Goal: Task Accomplishment & Management: Complete application form

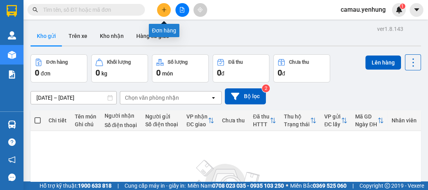
click at [165, 9] on icon "plus" at bounding box center [164, 9] width 4 height 0
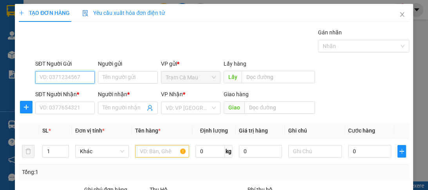
scroll to position [99, 0]
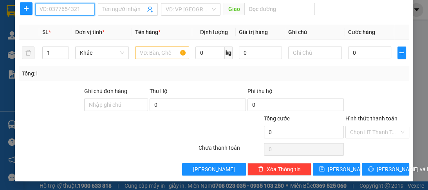
click at [81, 10] on input "SĐT Người Nhận *" at bounding box center [64, 9] width 59 height 13
type input "0905943238"
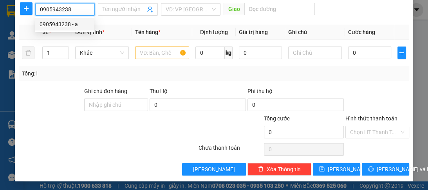
click at [79, 20] on div "0905943238 - a" at bounding box center [65, 24] width 50 height 9
type input "a"
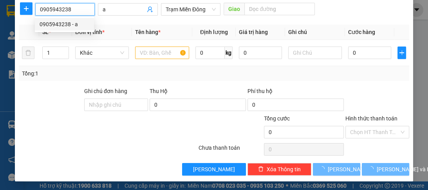
type input "70.000"
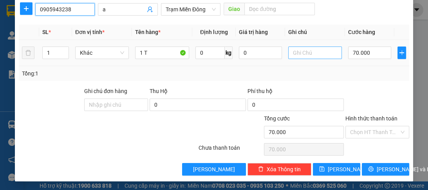
type input "0905943238"
click at [299, 58] on input "text" at bounding box center [315, 53] width 54 height 13
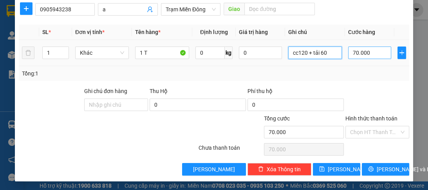
type input "cc120 + tải 60"
click at [351, 54] on input "70.000" at bounding box center [369, 53] width 43 height 13
type input "0"
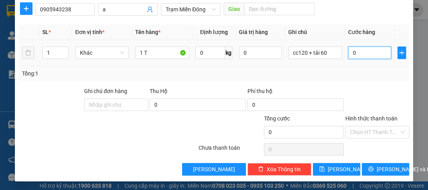
type input "1"
type input "01"
type input "18"
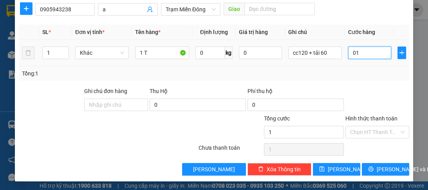
type input "018"
type input "0"
type input "018-"
type input "18"
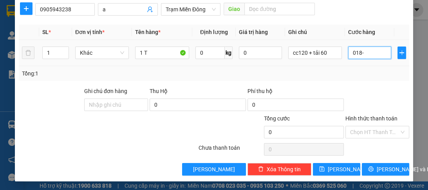
type input "18"
type input "018"
type input "180"
type input "0.180"
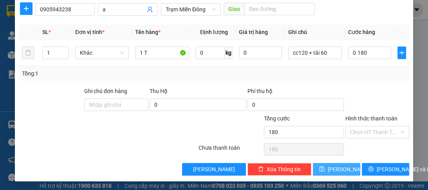
type input "180.000"
click at [337, 169] on span "[PERSON_NAME]" at bounding box center [349, 169] width 42 height 9
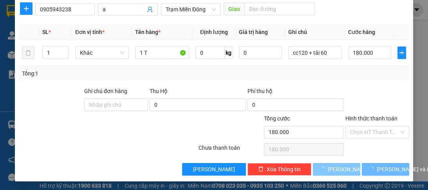
type input "0"
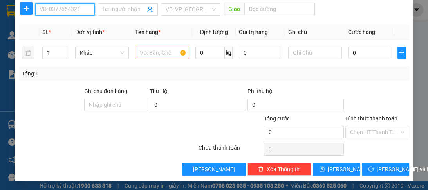
click at [52, 9] on input "SĐT Người Nhận *" at bounding box center [64, 9] width 59 height 13
type input "0949959959"
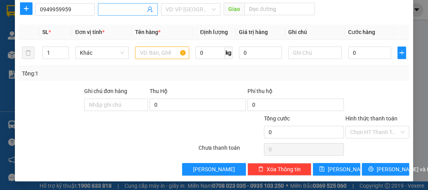
click at [112, 6] on input "Người nhận *" at bounding box center [124, 9] width 42 height 9
type input "a"
click at [173, 11] on input "search" at bounding box center [188, 10] width 45 height 12
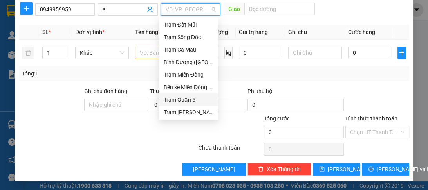
click at [173, 97] on div "Trạm Quận 5" at bounding box center [189, 99] width 50 height 9
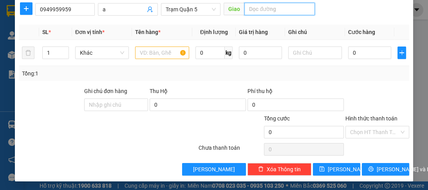
click at [255, 9] on input "text" at bounding box center [279, 9] width 70 height 13
click at [265, 12] on input "cần thư" at bounding box center [279, 9] width 70 height 13
type input "cần thơ"
click at [164, 59] on div at bounding box center [162, 53] width 54 height 16
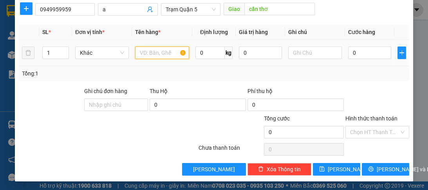
click at [164, 57] on input "text" at bounding box center [162, 53] width 54 height 13
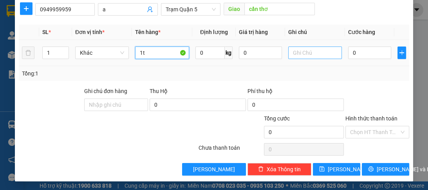
type input "1t"
click at [319, 53] on input "text" at bounding box center [315, 53] width 54 height 13
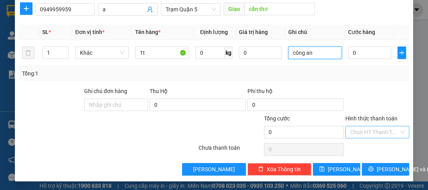
type input "công an"
click at [368, 132] on input "Hình thức thanh toán" at bounding box center [374, 132] width 49 height 12
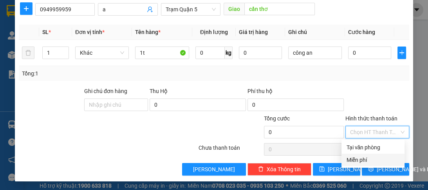
click at [374, 161] on div "Miễn phí" at bounding box center [373, 160] width 54 height 9
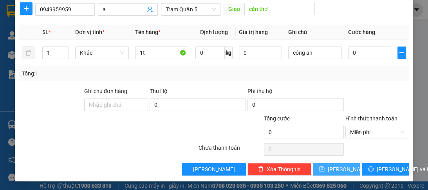
click at [342, 167] on button "[PERSON_NAME]" at bounding box center [336, 169] width 47 height 13
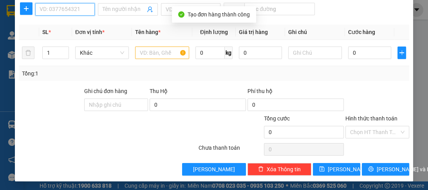
click at [51, 9] on input "SĐT Người Nhận *" at bounding box center [64, 9] width 59 height 13
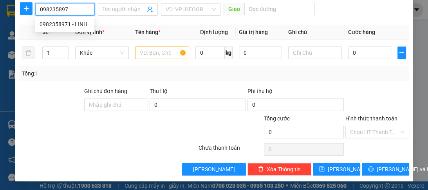
type input "0982358971"
click at [58, 25] on div "0982358971 - LINH" at bounding box center [65, 24] width 50 height 9
type input "LINH"
type input "40.000"
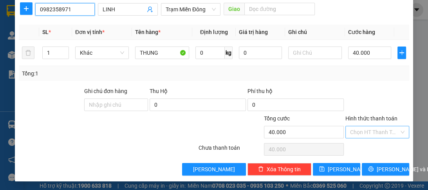
type input "0982358971"
click at [358, 130] on input "Hình thức thanh toán" at bounding box center [374, 132] width 49 height 12
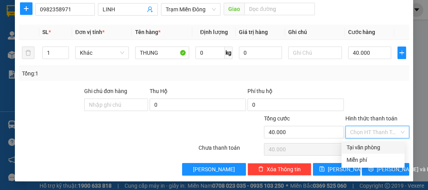
click at [358, 144] on div "Tại văn phòng" at bounding box center [373, 147] width 54 height 9
type input "0"
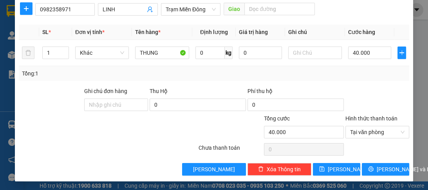
click at [347, 161] on div "Transit Pickup Surcharge Ids Transit Deliver Surcharge Ids Transit Deliver Surc…" at bounding box center [214, 53] width 390 height 246
click at [331, 167] on button "[PERSON_NAME]" at bounding box center [336, 169] width 47 height 13
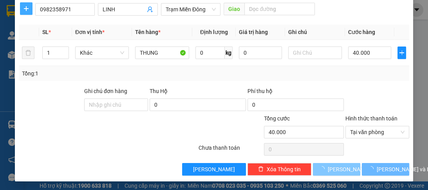
type input "0"
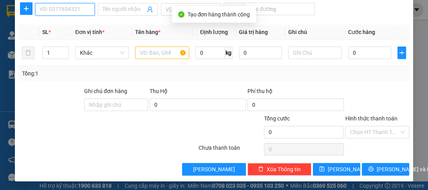
click at [57, 9] on input "SĐT Người Nhận *" at bounding box center [64, 9] width 59 height 13
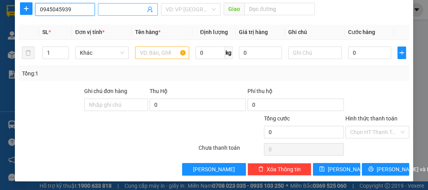
type input "0945045939"
click at [126, 9] on input "Người nhận *" at bounding box center [124, 9] width 42 height 9
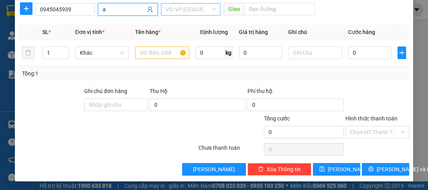
click at [162, 8] on div "VD: VP [GEOGRAPHIC_DATA]" at bounding box center [190, 9] width 59 height 13
type input "a"
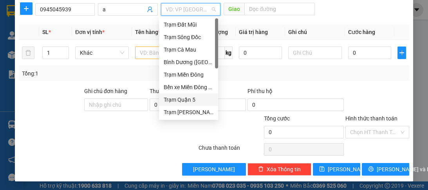
click at [180, 97] on div "Trạm Quận 5" at bounding box center [189, 99] width 50 height 9
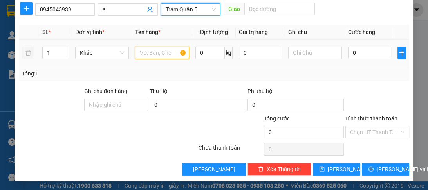
click at [153, 53] on input "text" at bounding box center [162, 53] width 54 height 13
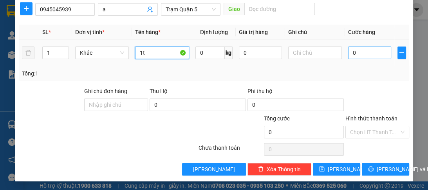
type input "1t"
click at [357, 52] on input "0" at bounding box center [369, 53] width 43 height 13
type input "1"
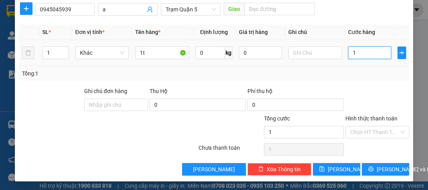
type input "10"
type input "100"
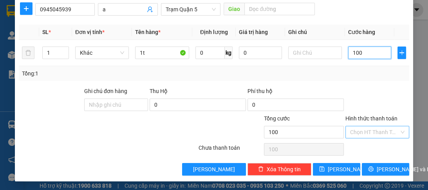
type input "100"
type input "100.000"
click at [359, 131] on input "Hình thức thanh toán" at bounding box center [374, 132] width 49 height 12
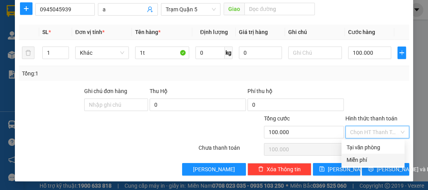
click at [357, 154] on div "Miễn phí" at bounding box center [372, 160] width 63 height 13
type input "0"
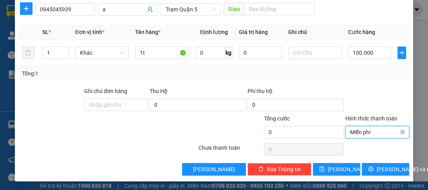
click at [356, 130] on span "Miễn phí" at bounding box center [377, 132] width 54 height 12
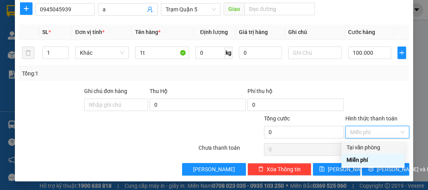
click at [358, 144] on div "Tại văn phòng" at bounding box center [373, 147] width 54 height 9
type input "100.000"
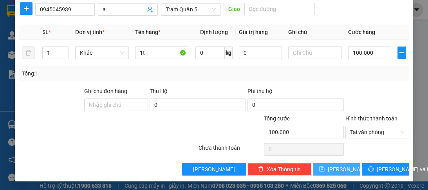
click at [343, 167] on button "[PERSON_NAME]" at bounding box center [336, 169] width 47 height 13
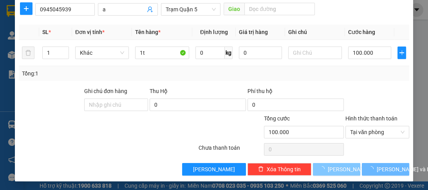
type input "0"
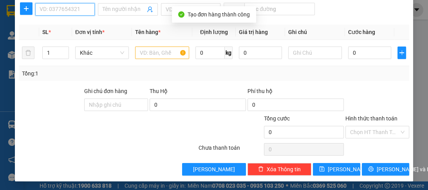
click at [47, 13] on input "SĐT Người Nhận *" at bounding box center [64, 9] width 59 height 13
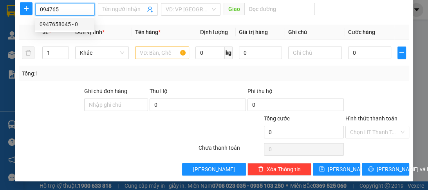
click at [52, 23] on div "0947658045 - 0" at bounding box center [65, 24] width 50 height 9
type input "0947658045"
type input "0"
type input "50K"
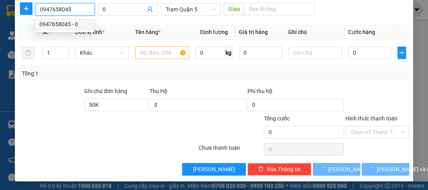
type input "50.000"
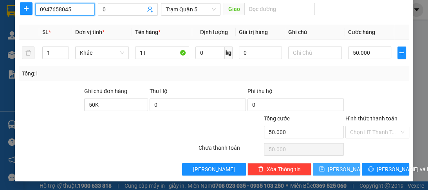
type input "0947658045"
click at [342, 166] on button "[PERSON_NAME]" at bounding box center [336, 169] width 47 height 13
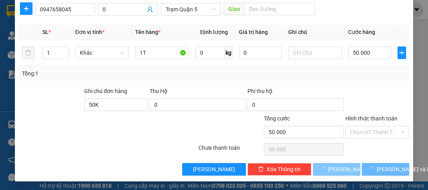
type input "0"
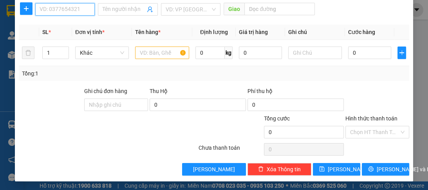
click at [40, 10] on input "SĐT Người Nhận *" at bounding box center [64, 9] width 59 height 13
click at [59, 19] on div "0942733323 - a" at bounding box center [64, 24] width 59 height 13
type input "0942733323"
type input "a"
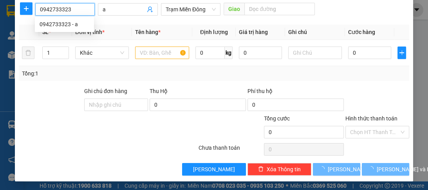
type input "100.000"
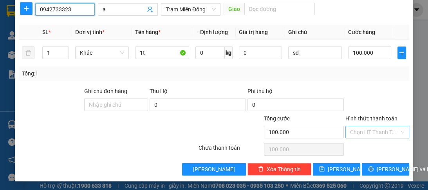
type input "0942733323"
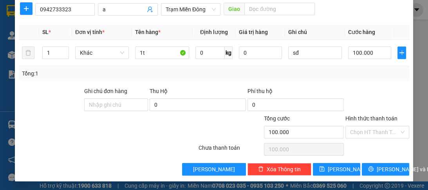
drag, startPoint x: 369, startPoint y: 135, endPoint x: 369, endPoint y: 144, distance: 9.4
click at [369, 139] on div "Hình thức thanh toán Chọn HT Thanh Toán" at bounding box center [377, 127] width 64 height 27
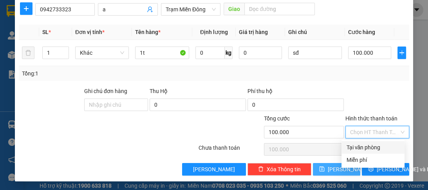
drag, startPoint x: 369, startPoint y: 146, endPoint x: 348, endPoint y: 163, distance: 26.9
click at [368, 148] on div "Tại văn phòng" at bounding box center [373, 147] width 54 height 9
type input "0"
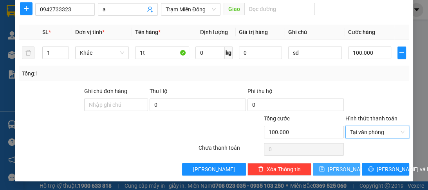
click at [343, 166] on button "[PERSON_NAME]" at bounding box center [336, 169] width 47 height 13
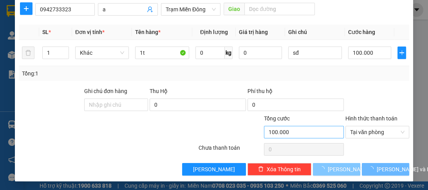
type input "0"
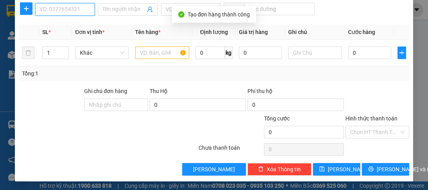
click at [58, 8] on input "SĐT Người Nhận *" at bounding box center [64, 9] width 59 height 13
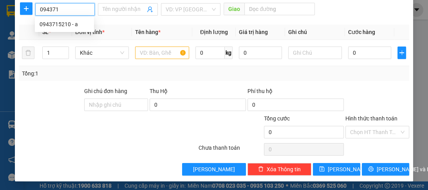
click at [62, 27] on div "0943715210 - a" at bounding box center [65, 24] width 50 height 9
type input "0943715210"
type input "a"
type input "100.000"
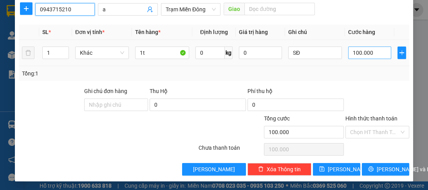
type input "0943715210"
click at [352, 54] on input "100.000" at bounding box center [369, 53] width 43 height 13
type input "0"
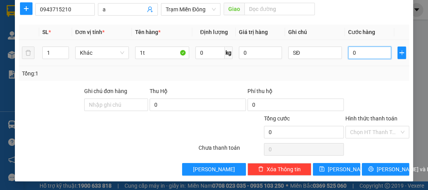
type input "1"
type input "01"
type input "12"
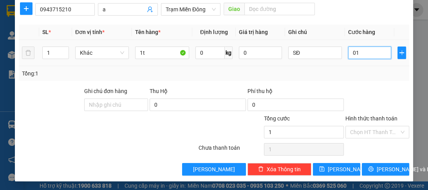
type input "012"
type input "120"
type input "0.120"
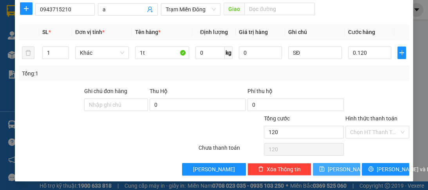
type input "120.000"
click at [341, 167] on button "[PERSON_NAME]" at bounding box center [336, 169] width 47 height 13
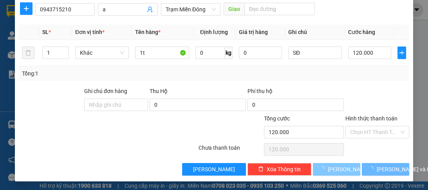
type input "0"
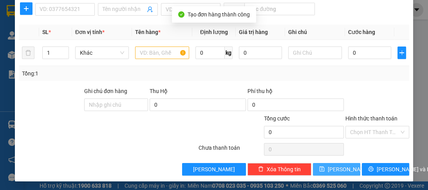
scroll to position [67, 0]
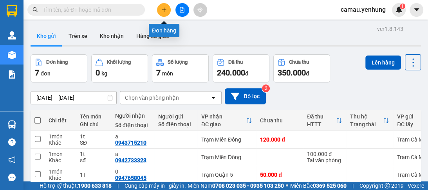
click at [165, 8] on icon "plus" at bounding box center [163, 9] width 5 height 5
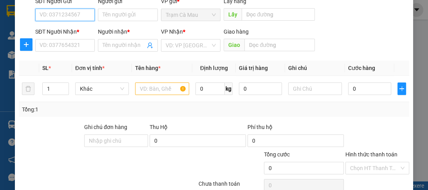
scroll to position [94, 0]
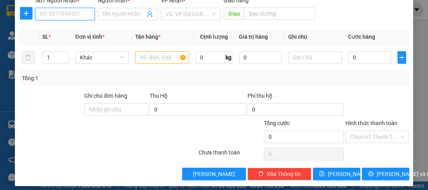
click at [50, 13] on input "SĐT Người Nhận *" at bounding box center [64, 14] width 59 height 13
click at [47, 11] on input "SĐT Người Nhận *" at bounding box center [64, 14] width 59 height 13
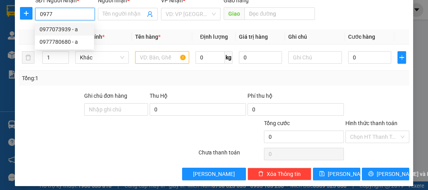
click at [66, 29] on div "0977073939 - a" at bounding box center [65, 29] width 50 height 9
type input "0977073939"
type input "a"
type input "80.000"
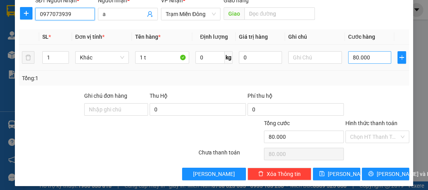
type input "0977073939"
click at [366, 58] on input "80.000" at bounding box center [369, 57] width 43 height 13
type input "0"
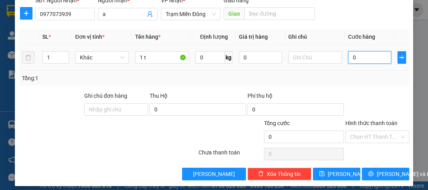
type input "1"
type input "01"
type input "13"
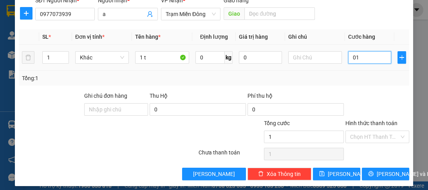
type input "013"
type input "130"
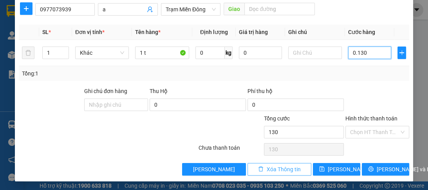
type input "0.130"
type input "130.000"
click at [269, 170] on span "Xóa Thông tin" at bounding box center [283, 169] width 34 height 9
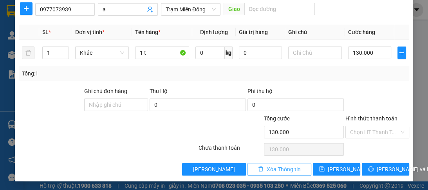
type input "0"
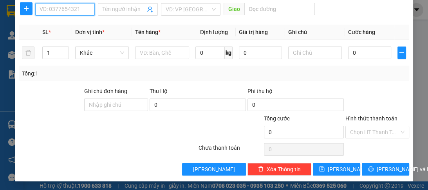
click at [42, 9] on input "SĐT Người Nhận *" at bounding box center [64, 9] width 59 height 13
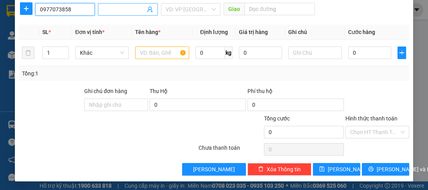
type input "0977073858"
click at [113, 9] on input "Người nhận *" at bounding box center [124, 9] width 42 height 9
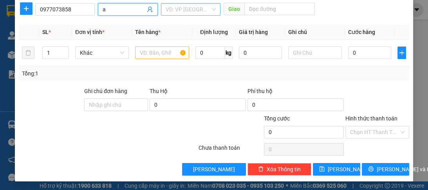
type input "a"
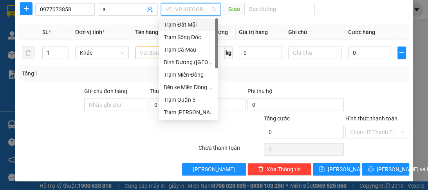
click at [181, 12] on input "search" at bounding box center [188, 10] width 45 height 12
click at [192, 101] on div "Trạm Quận 5" at bounding box center [189, 99] width 50 height 9
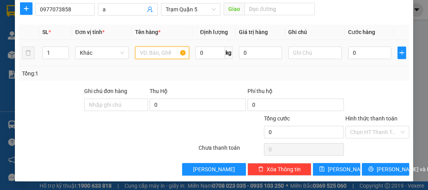
click at [153, 51] on input "text" at bounding box center [162, 53] width 54 height 13
type input "1t"
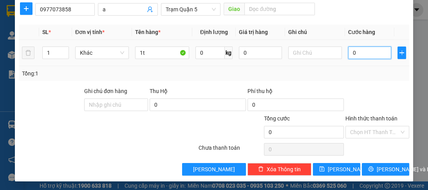
click at [365, 52] on input "0" at bounding box center [369, 53] width 43 height 13
type input "1"
type input "13"
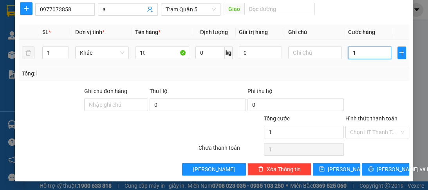
type input "13"
type input "130"
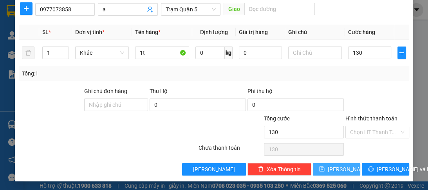
type input "130.000"
click at [338, 167] on span "[PERSON_NAME]" at bounding box center [349, 169] width 42 height 9
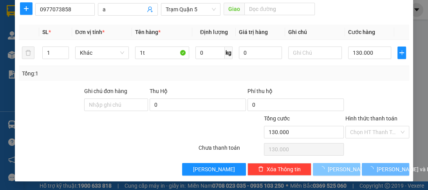
type input "0"
